Goal: Task Accomplishment & Management: Use online tool/utility

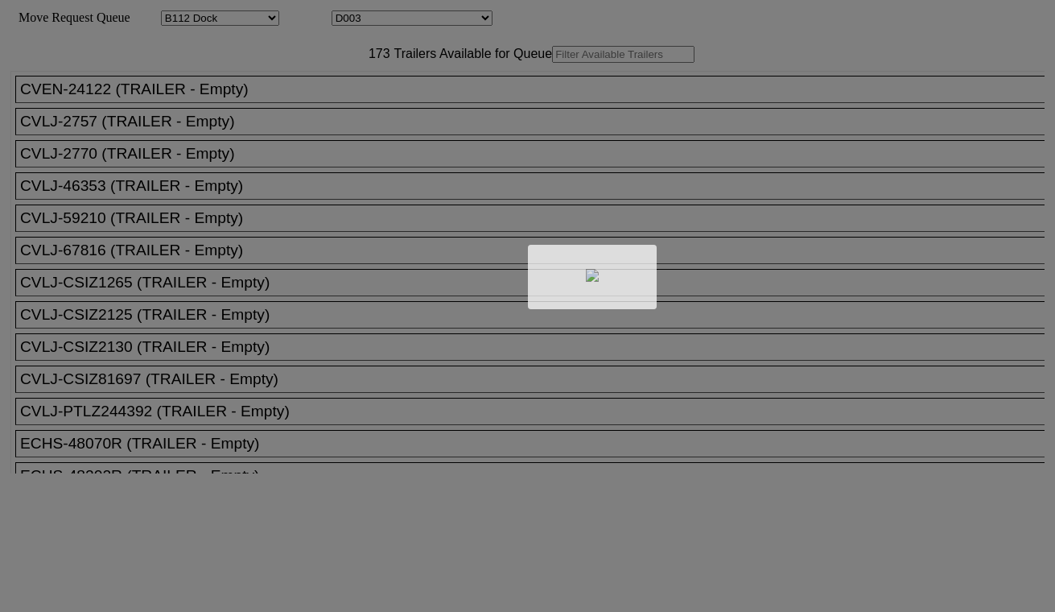
select select "121"
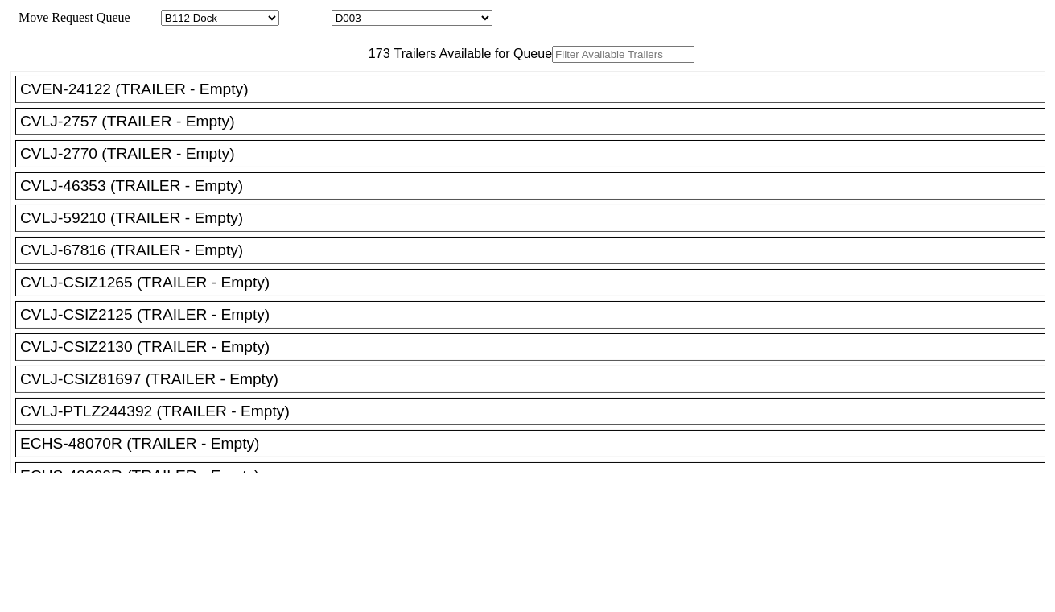
click at [404, 26] on select "D001 D002 D003 D004 D005 D006 D007 D008 D009 D010 D011 D012 D013 D014 D015 D016…" at bounding box center [412, 17] width 161 height 15
select select "3247"
click at [346, 13] on select "D001 D002 D003 D004 D005 D006 D007 D008 D009 D010 D011 D012 D013 D014 D015 D016…" at bounding box center [412, 17] width 161 height 15
click at [552, 63] on input "text" at bounding box center [623, 54] width 142 height 17
paste input "TCNU3404357"
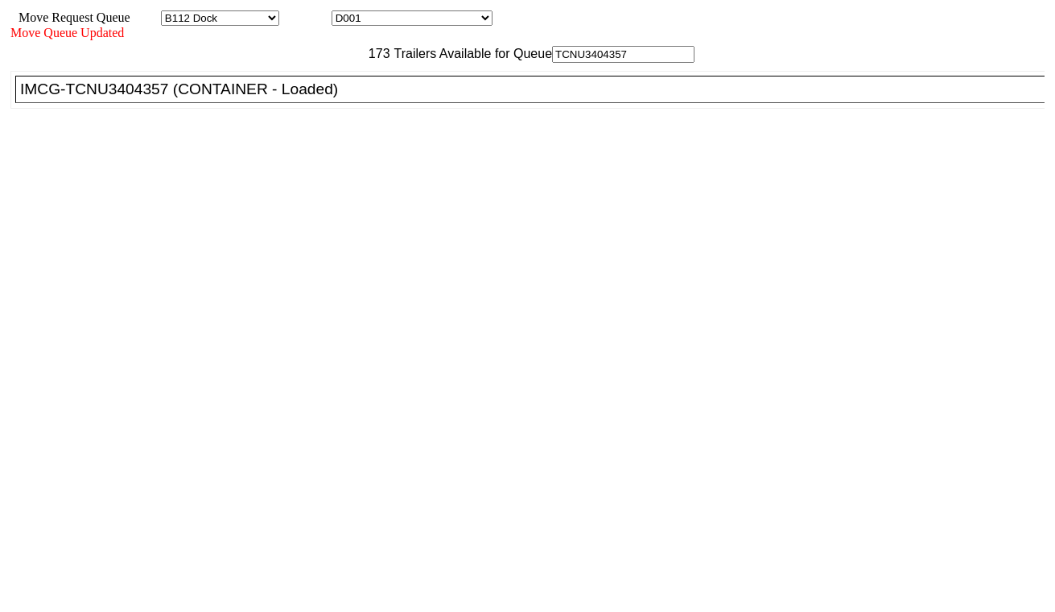
type input "TCNU3404357"
click at [326, 98] on div "IMCG-TCNU3404357 (CONTAINER - Loaded)" at bounding box center [537, 89] width 1034 height 18
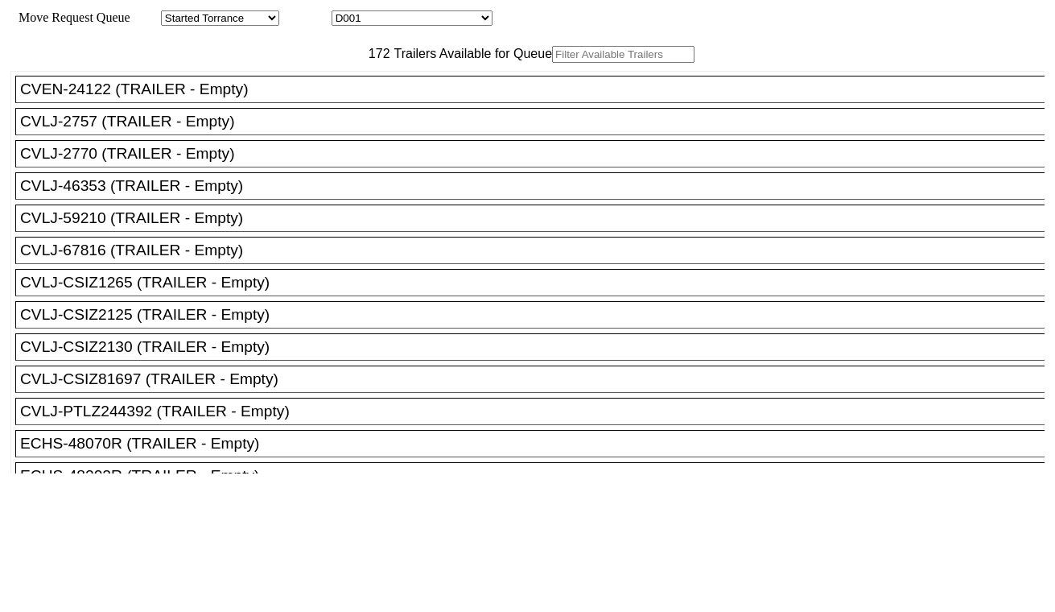
click at [396, 18] on select "D001 D002 D003 D004 D005 D006 D007 D008 D009 D010 D011 D012 D013 D014 D015 D016…" at bounding box center [412, 17] width 161 height 15
select select "3248"
click at [346, 13] on select "D001 D002 D003 D004 D005 D006 D007 D008 D009 D010 D011 D012 D013 D014 D015 D016…" at bounding box center [412, 17] width 161 height 15
click at [552, 63] on input "text" at bounding box center [623, 54] width 142 height 17
paste input "TEMU8192121"
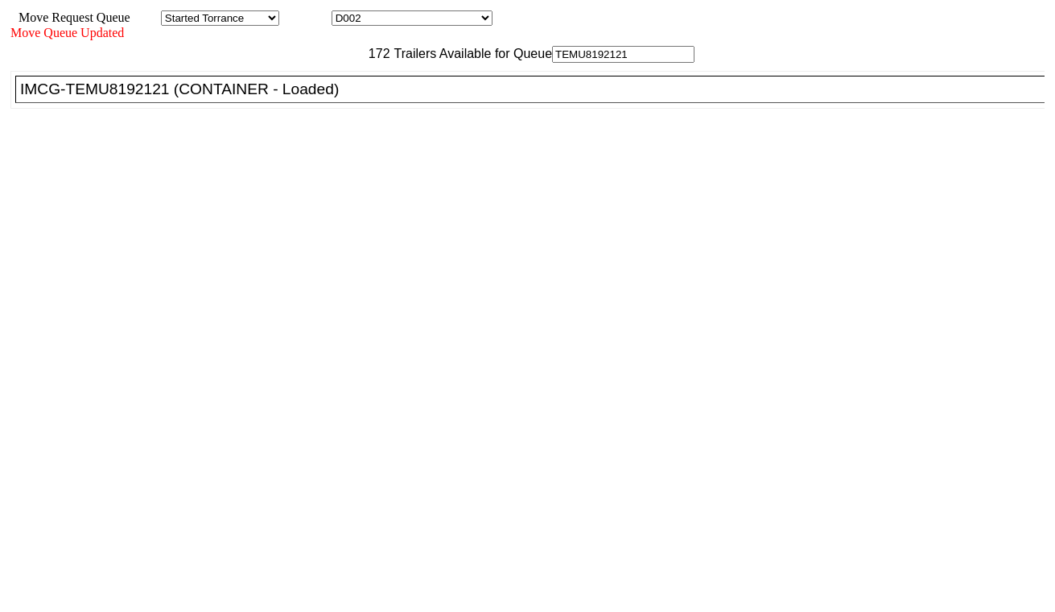
type input "TEMU8192121"
click at [320, 98] on div "IMCG-TEMU8192121 (CONTAINER - Loaded)" at bounding box center [537, 89] width 1034 height 18
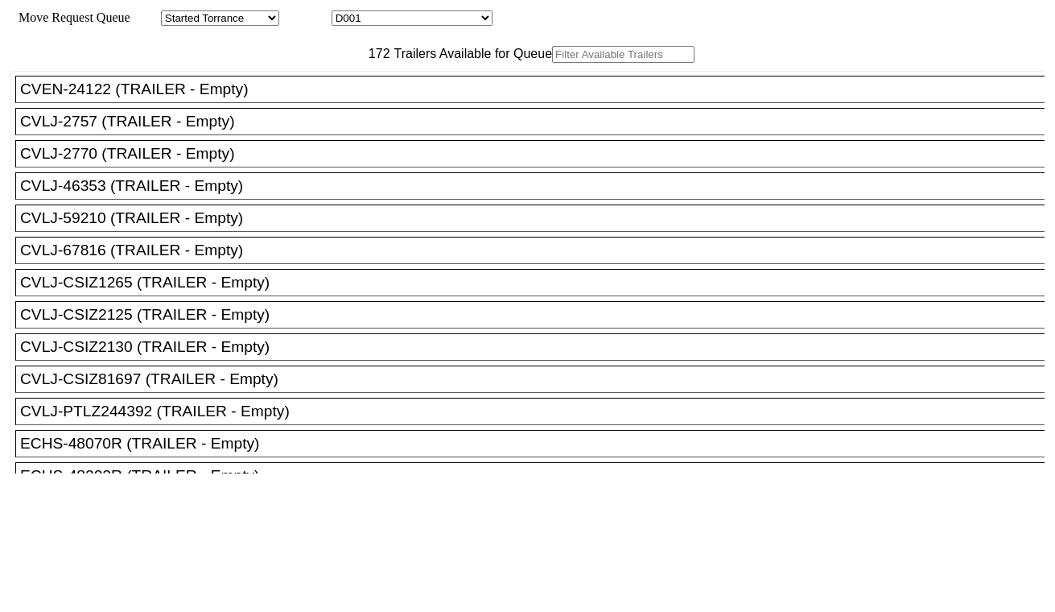
click at [552, 63] on input "text" at bounding box center [623, 54] width 142 height 17
paste input "TEMU8383010"
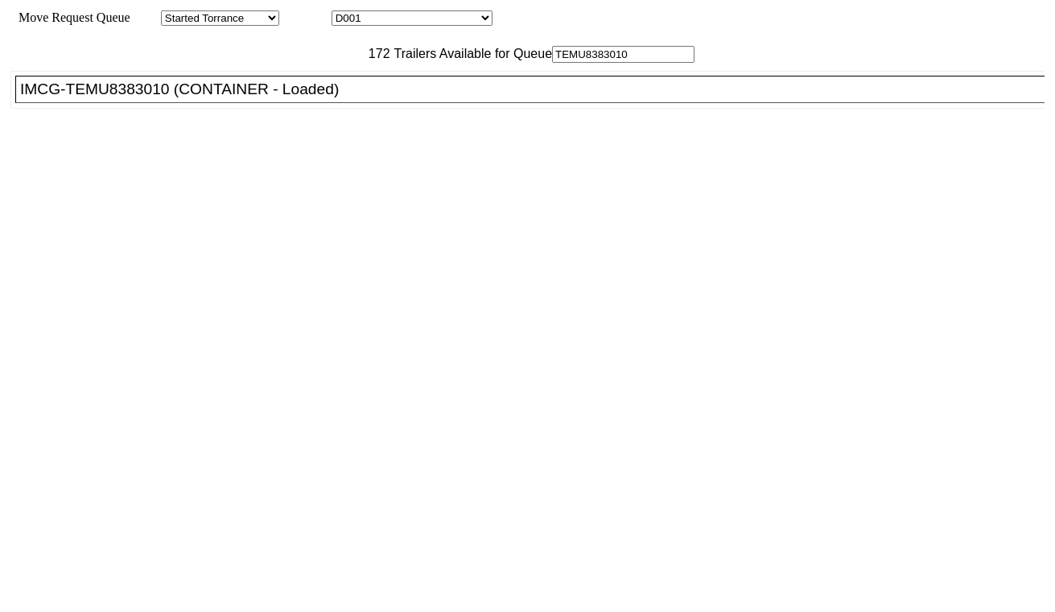
type input "TEMU8383010"
click at [318, 98] on div "IMCG-TEMU8383010 (CONTAINER - Loaded)" at bounding box center [537, 89] width 1034 height 18
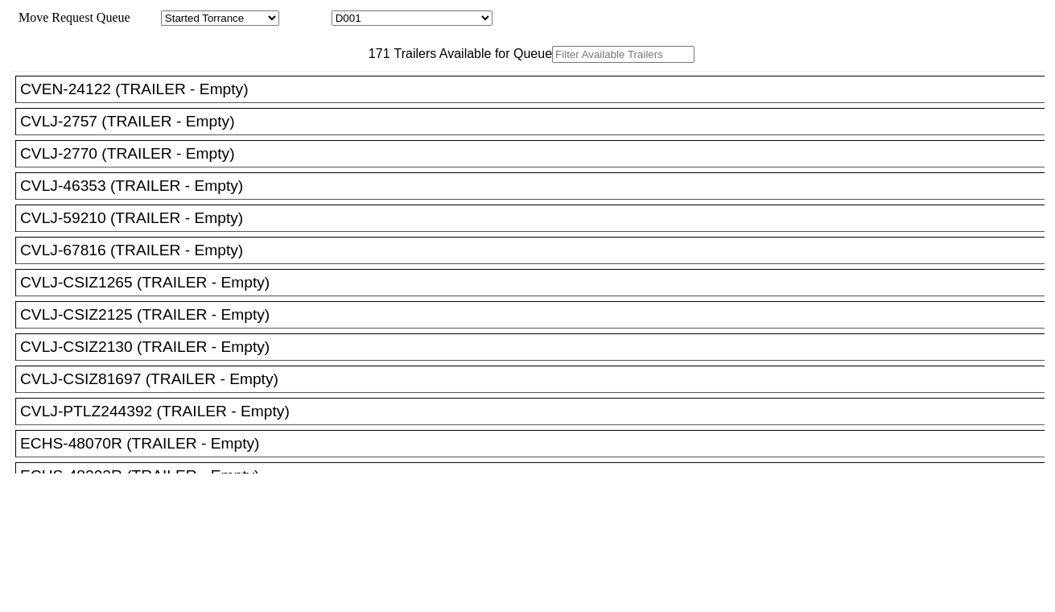
click at [392, 10] on div "Move Request Queue Area Started Torrance Lost Torrance Appt Torrance Bobtail B1…" at bounding box center [527, 17] width 1034 height 15
click at [393, 17] on select "D001 D002 D003 D004 D005 D006 D007 D008 D009 D010 D011 D012 D013 D014 D015 D016…" at bounding box center [412, 17] width 161 height 15
select select "3250"
click at [346, 13] on select "D001 D002 D003 D004 D005 D006 D007 D008 D009 D010 D011 D012 D013 D014 D015 D016…" at bounding box center [412, 17] width 161 height 15
click at [552, 63] on input "text" at bounding box center [623, 54] width 142 height 17
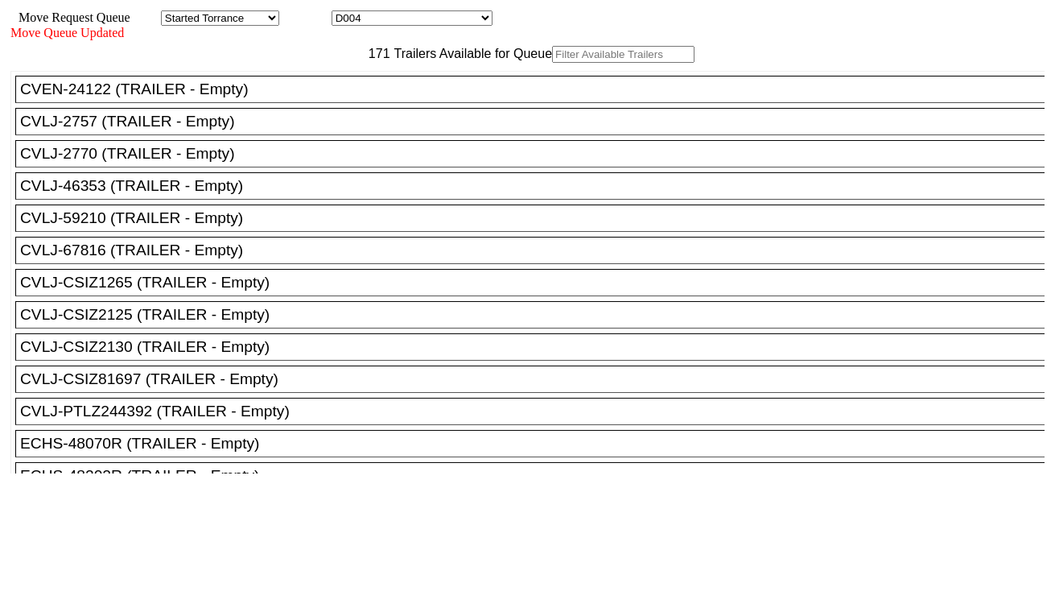
paste input "MSNU7513350"
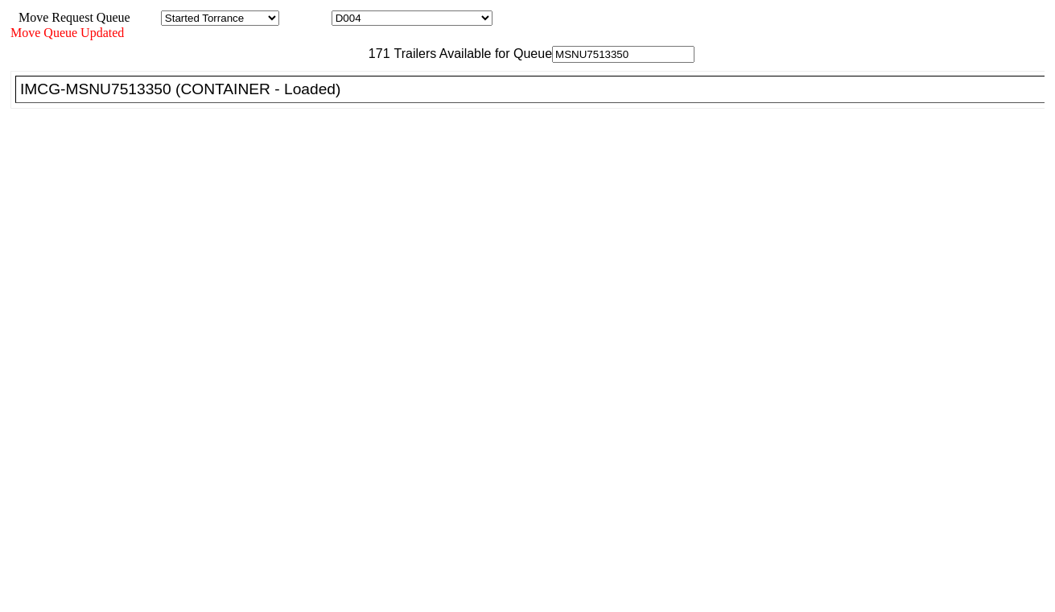
type input "MSNU7513350"
click at [340, 98] on div "IMCG-MSNU7513350 (CONTAINER - Loaded)" at bounding box center [537, 89] width 1034 height 18
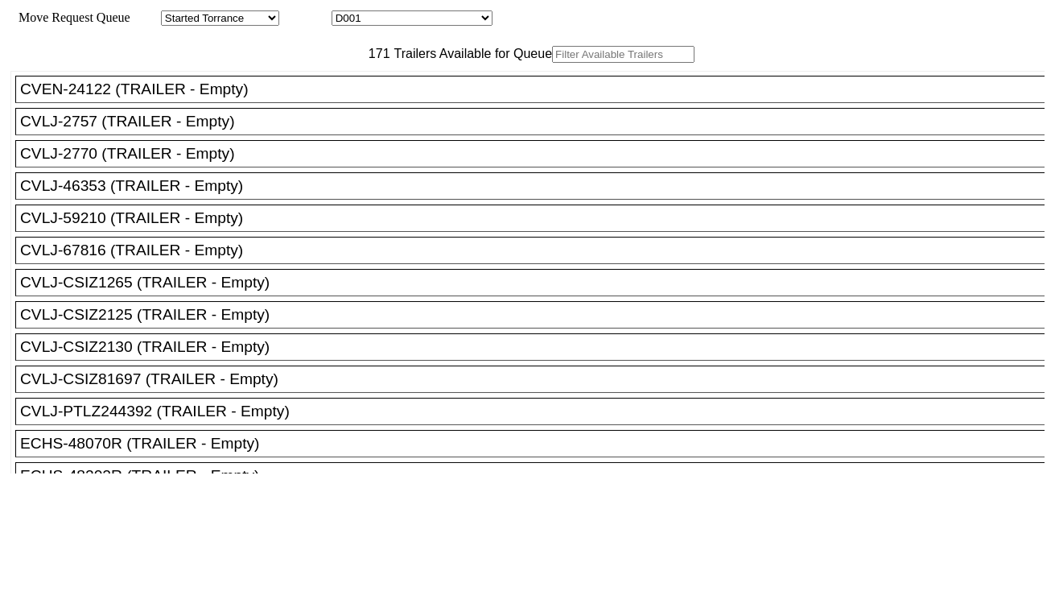
click at [419, 19] on select "D001 D002 D003 D004 D005 D006 D007 D008 D009 D010 D011 D012 D013 D014 D015 D016…" at bounding box center [412, 17] width 161 height 15
select select "3251"
click at [346, 13] on select "D001 D002 D003 D004 D005 D006 D007 D008 D009 D010 D011 D012 D013 D014 D015 D016…" at bounding box center [412, 17] width 161 height 15
click at [552, 63] on input "text" at bounding box center [623, 54] width 142 height 17
paste input "TXGU4327746"
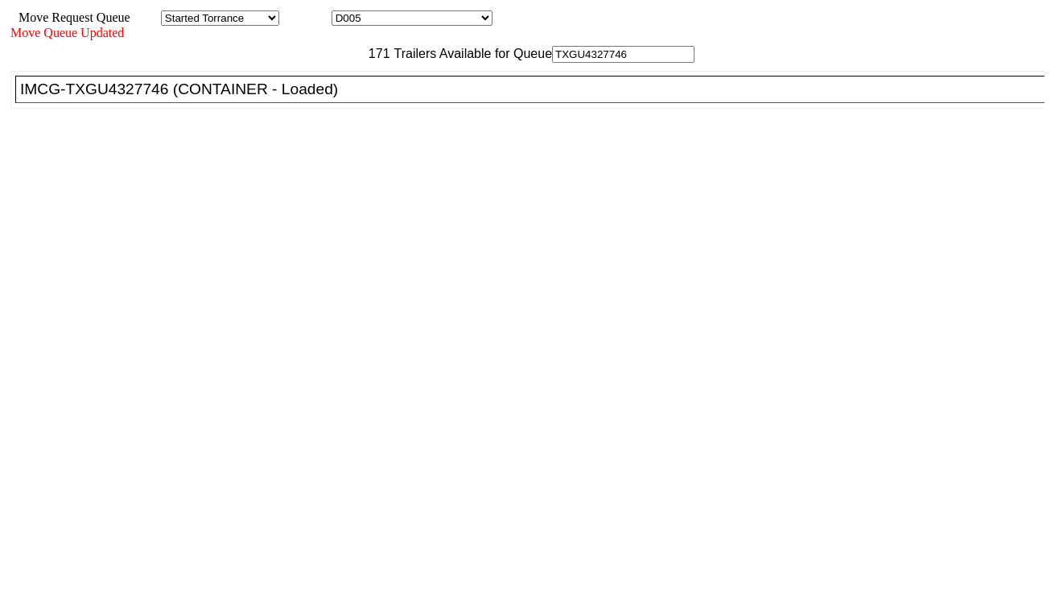
type input "TXGU4327746"
click at [353, 98] on div "IMCG-TXGU4327746 (CONTAINER - Loaded)" at bounding box center [537, 89] width 1034 height 18
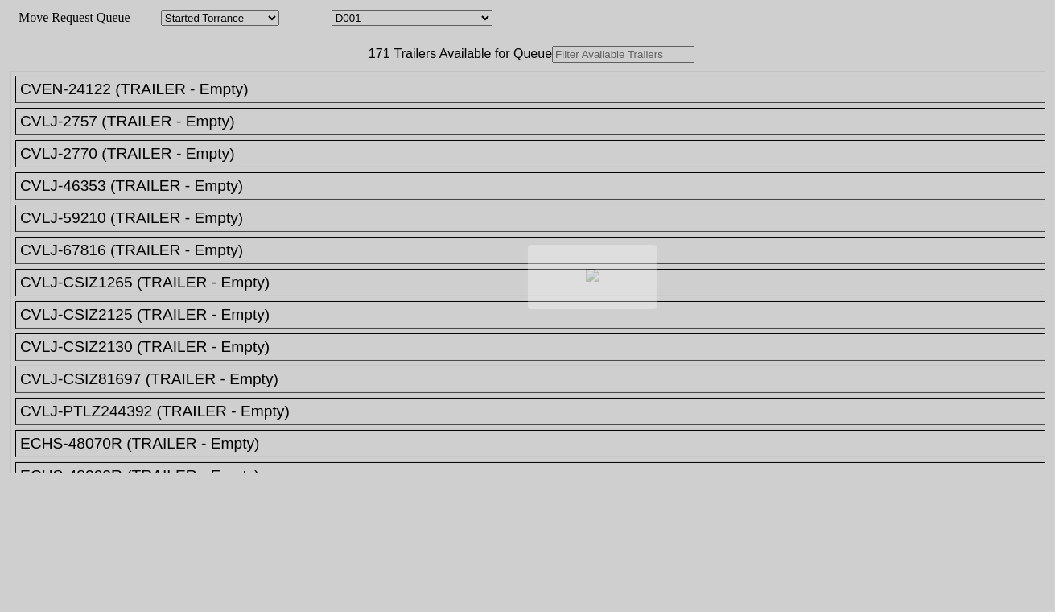
click at [439, 24] on div at bounding box center [527, 306] width 1055 height 612
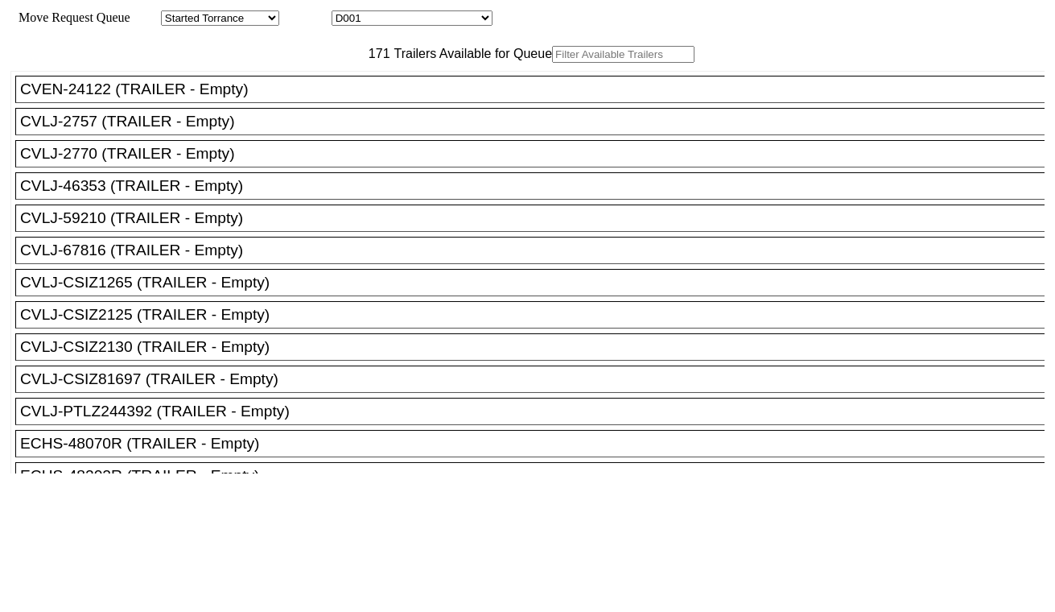
click at [440, 23] on select "D001 D002 D003 D004 D005 D006 D007 D008 D009 D010 D011 D012 D013 D014 D015 D016…" at bounding box center [412, 17] width 161 height 15
select select "3253"
click at [346, 13] on select "D001 D002 D003 D004 D005 D006 D007 D008 D009 D010 D011 D012 D013 D014 D015 D016…" at bounding box center [412, 17] width 161 height 15
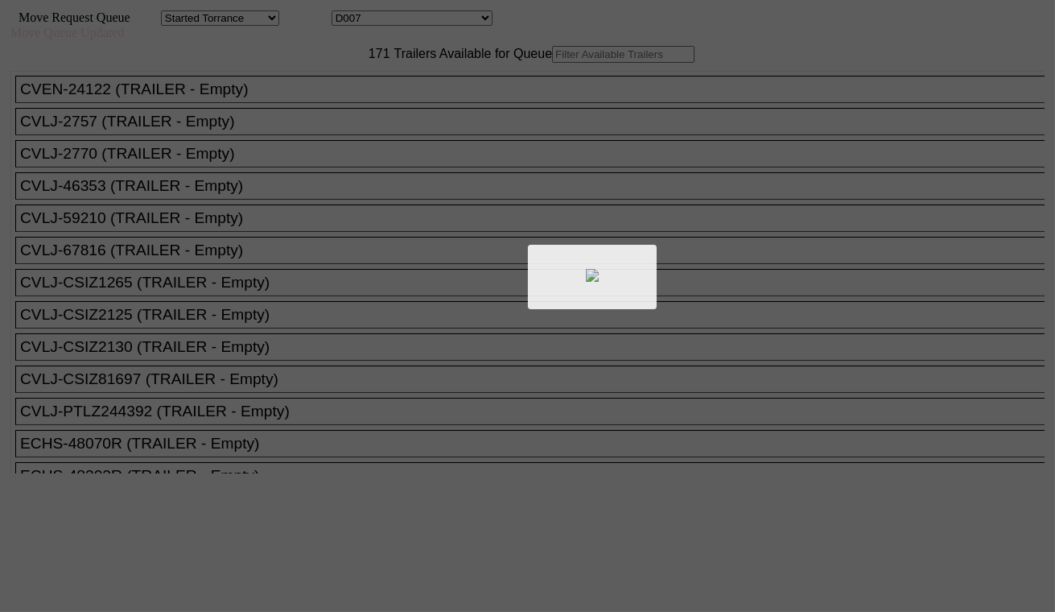
click at [324, 83] on div at bounding box center [527, 306] width 1055 height 612
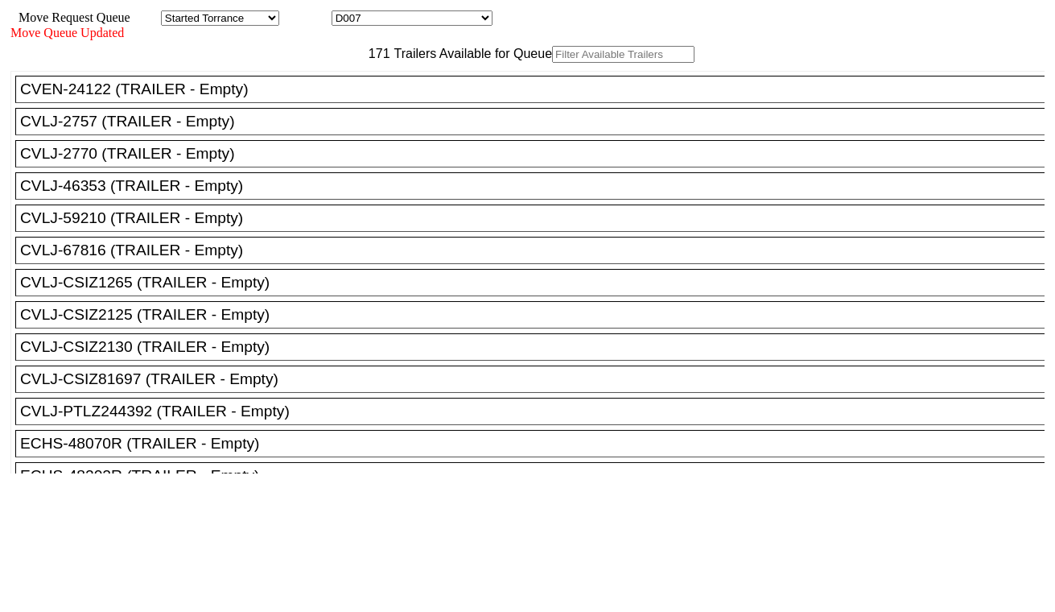
click at [552, 63] on input "text" at bounding box center [623, 54] width 142 height 17
paste input "CMAU3709360"
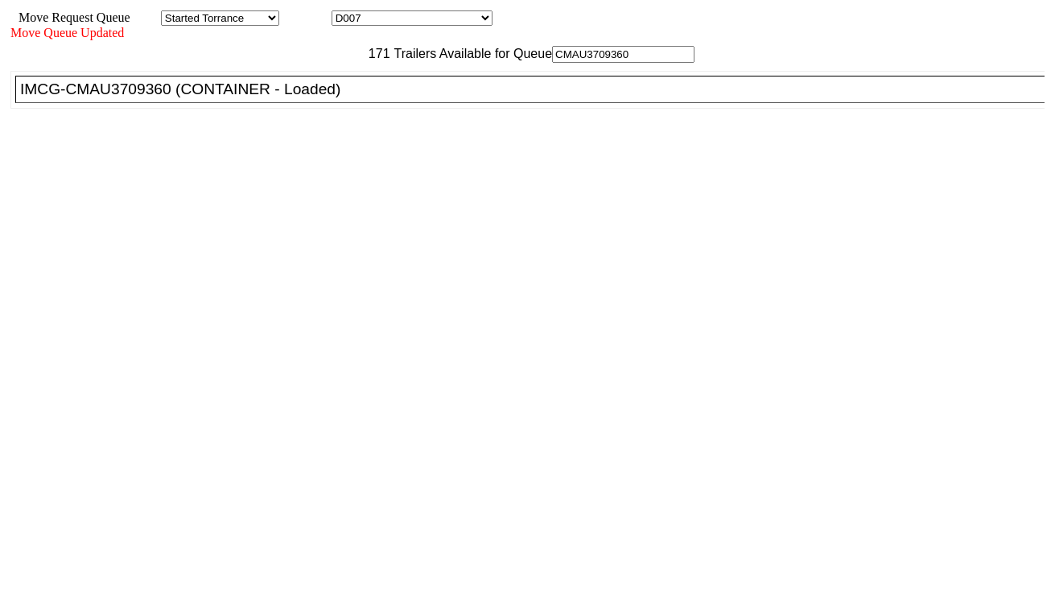
type input "CMAU3709360"
drag, startPoint x: 332, startPoint y: 122, endPoint x: 340, endPoint y: 130, distance: 11.4
click at [332, 98] on div "IMCG-CMAU3709360 (CONTAINER - Loaded)" at bounding box center [537, 89] width 1034 height 18
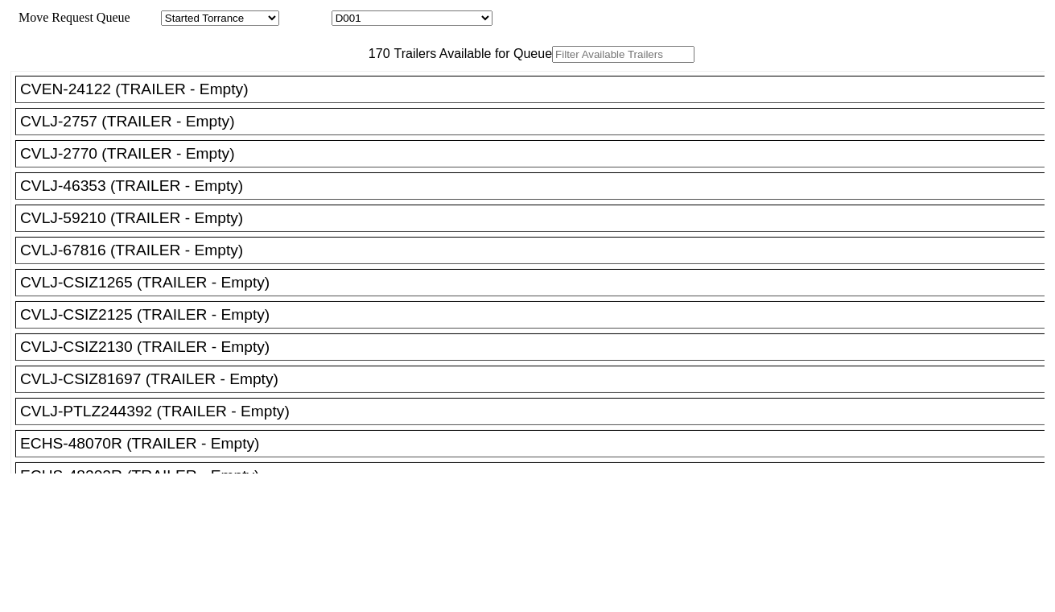
click at [432, 16] on select "D001 D002 D003 D004 D005 D006 D007 D008 D009 D010 D011 D012 D013 D014 D015 D016…" at bounding box center [412, 17] width 161 height 15
select select "3254"
click at [346, 13] on select "D001 D002 D003 D004 D005 D006 D007 D008 D009 D010 D011 D012 D013 D014 D015 D016…" at bounding box center [412, 17] width 161 height 15
click at [552, 63] on input "text" at bounding box center [623, 54] width 142 height 17
paste input "CAAU6905166"
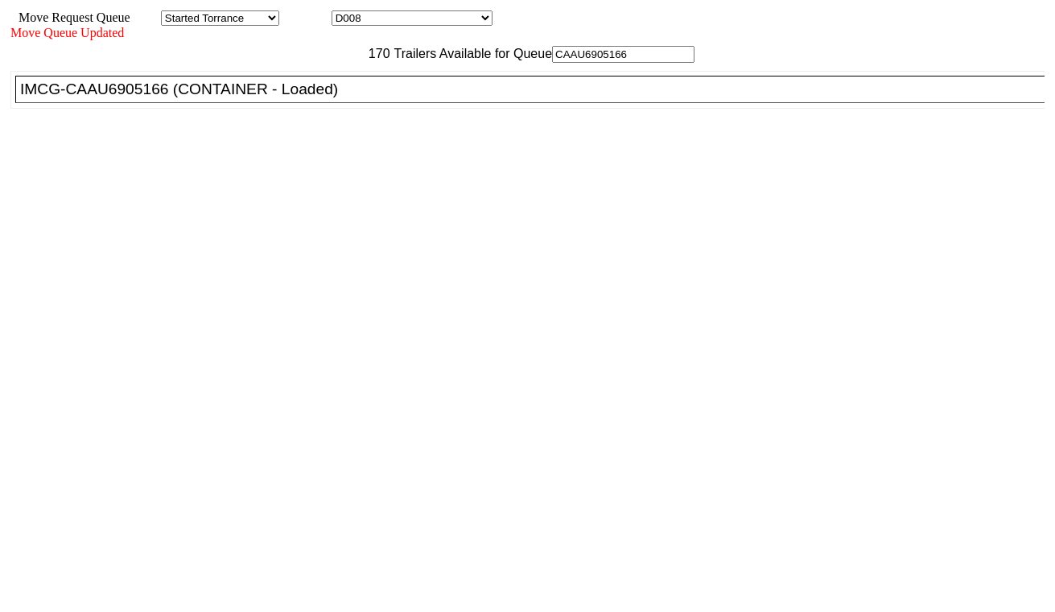
type input "CAAU6905166"
click at [349, 98] on div "IMCG-CAAU6905166 (CONTAINER - Loaded)" at bounding box center [537, 89] width 1034 height 18
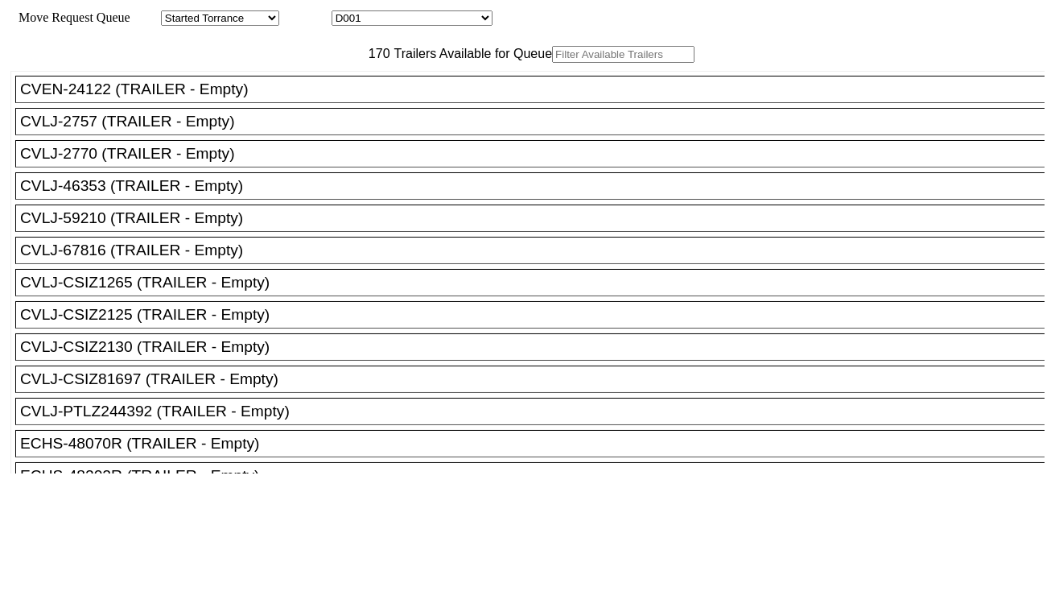
click at [390, 18] on select "D001 D002 D003 D004 D005 D006 D007 D008 D009 D010 D011 D012 D013 D014 D015 D016…" at bounding box center [412, 17] width 161 height 15
select select "3255"
click at [346, 13] on select "D001 D002 D003 D004 D005 D006 D007 D008 D009 D010 D011 D012 D013 D014 D015 D016…" at bounding box center [412, 17] width 161 height 15
click at [552, 63] on input "text" at bounding box center [623, 54] width 142 height 17
paste input "MSNU6079960"
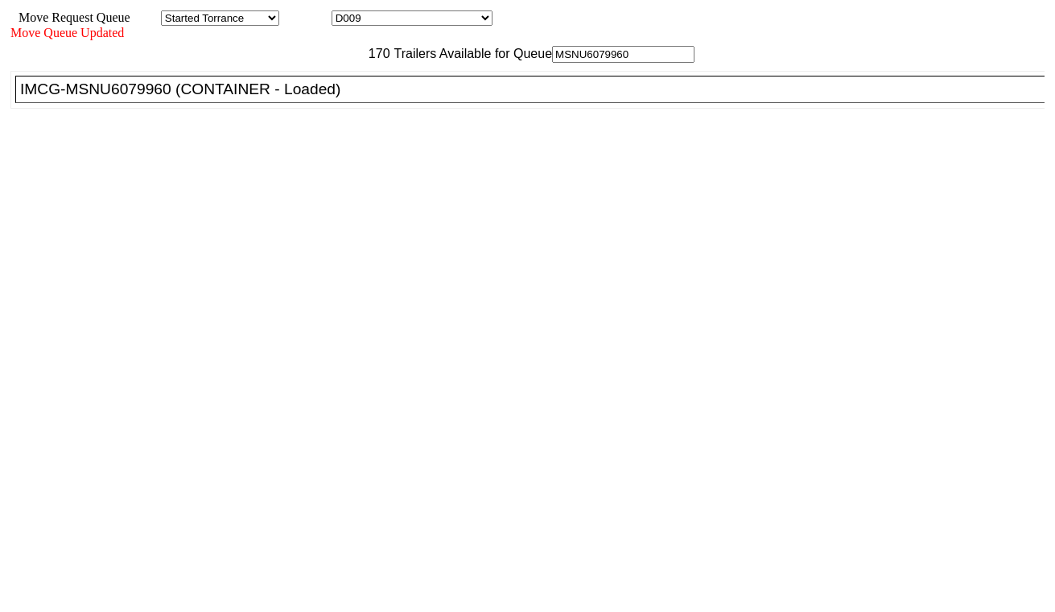
type input "MSNU6079960"
click at [355, 98] on div "IMCG-MSNU6079960 (CONTAINER - Loaded)" at bounding box center [537, 89] width 1034 height 18
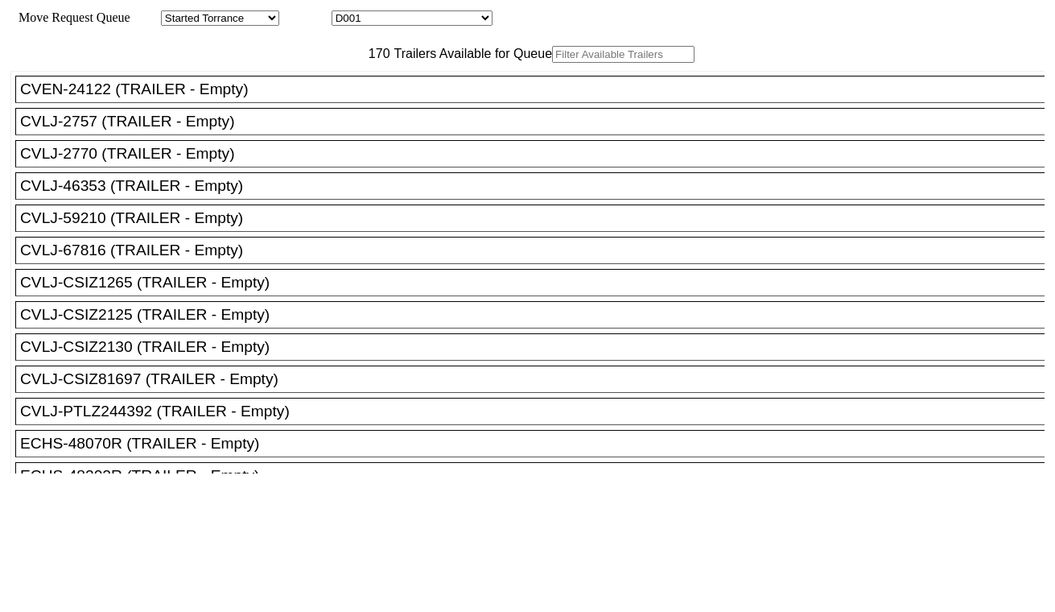
click at [475, 24] on select "D001 D002 D003 D004 D005 D006 D007 D008 D009 D010 D011 D012 D013 D014 D015 D016…" at bounding box center [412, 17] width 161 height 15
select select "3256"
click at [346, 13] on select "D001 D002 D003 D004 D005 D006 D007 D008 D009 D010 D011 D012 D013 D014 D015 D016…" at bounding box center [412, 17] width 161 height 15
click at [552, 63] on input "text" at bounding box center [623, 54] width 142 height 17
paste input "CMAU7867111"
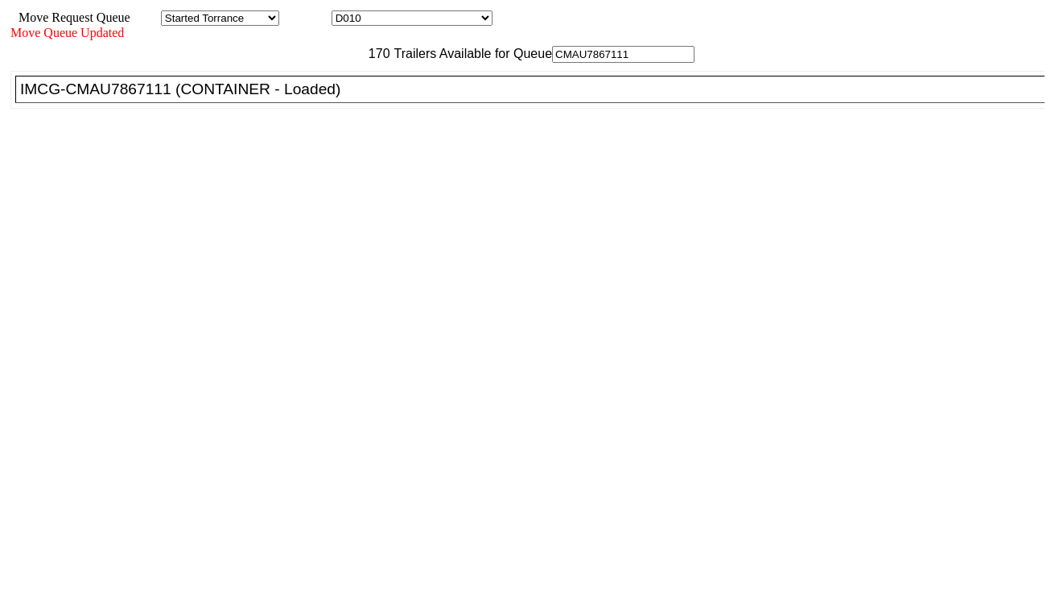
type input "CMAU7867111"
click at [349, 98] on div "IMCG-CMAU7867111 (CONTAINER - Loaded)" at bounding box center [537, 89] width 1034 height 18
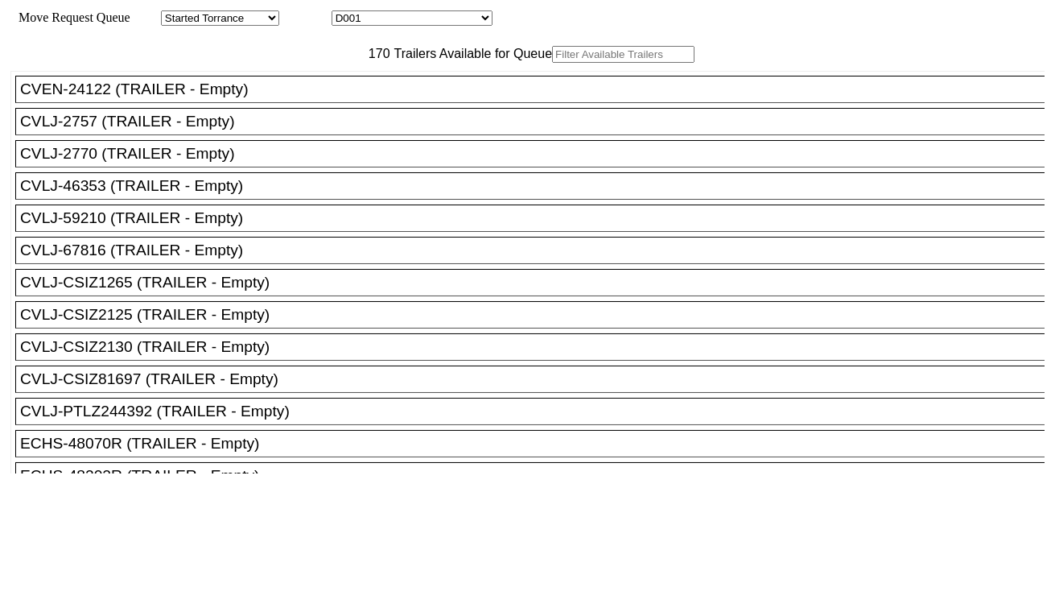
click at [435, 16] on select "D001 D002 D003 D004 D005 D006 D007 D008 D009 D010 D011 D012 D013 D014 D015 D016…" at bounding box center [412, 17] width 161 height 15
select select "3257"
click at [346, 13] on select "D001 D002 D003 D004 D005 D006 D007 D008 D009 D010 D011 D012 D013 D014 D015 D016…" at bounding box center [412, 17] width 161 height 15
click at [552, 63] on input "text" at bounding box center [623, 54] width 142 height 17
paste input "GAOU7402620"
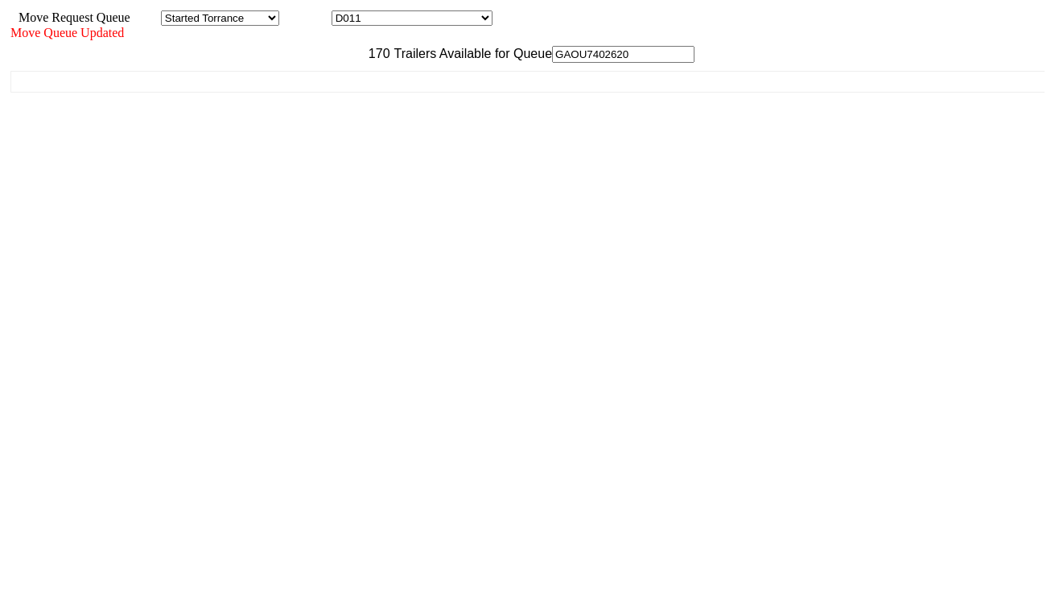
type input "GAOU7402620"
click at [325, 93] on ul "CVEN-24122 (TRAILER - Empty) CVLJ-2757 (TRAILER - Empty) CVLJ-2770 (TRAILER - E…" at bounding box center [528, 82] width 1036 height 22
